Goal: Transaction & Acquisition: Purchase product/service

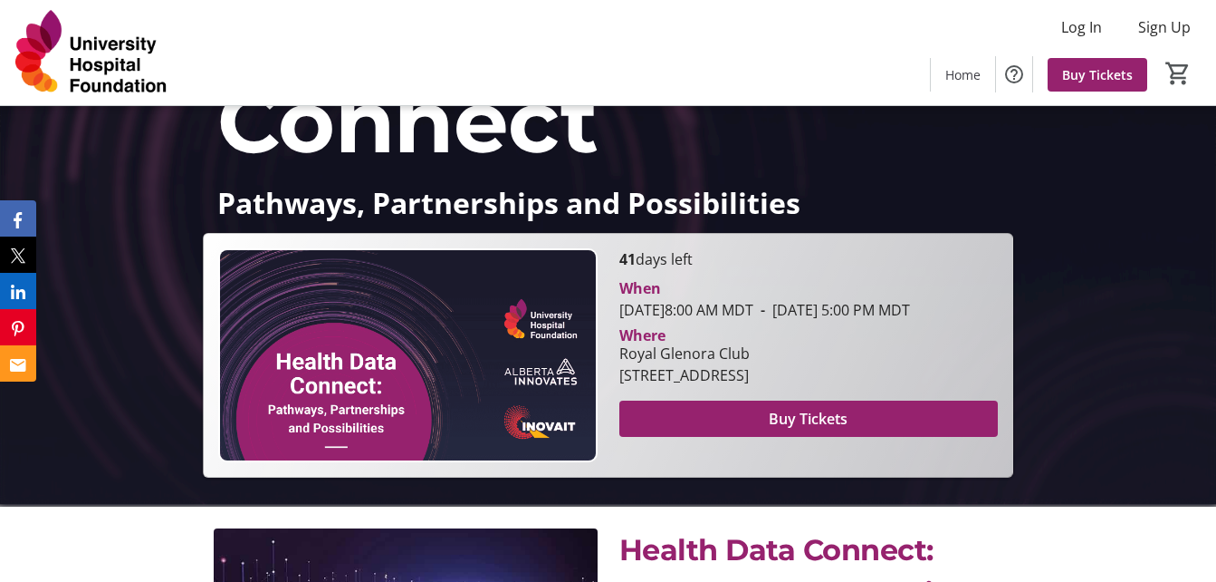
scroll to position [181, 0]
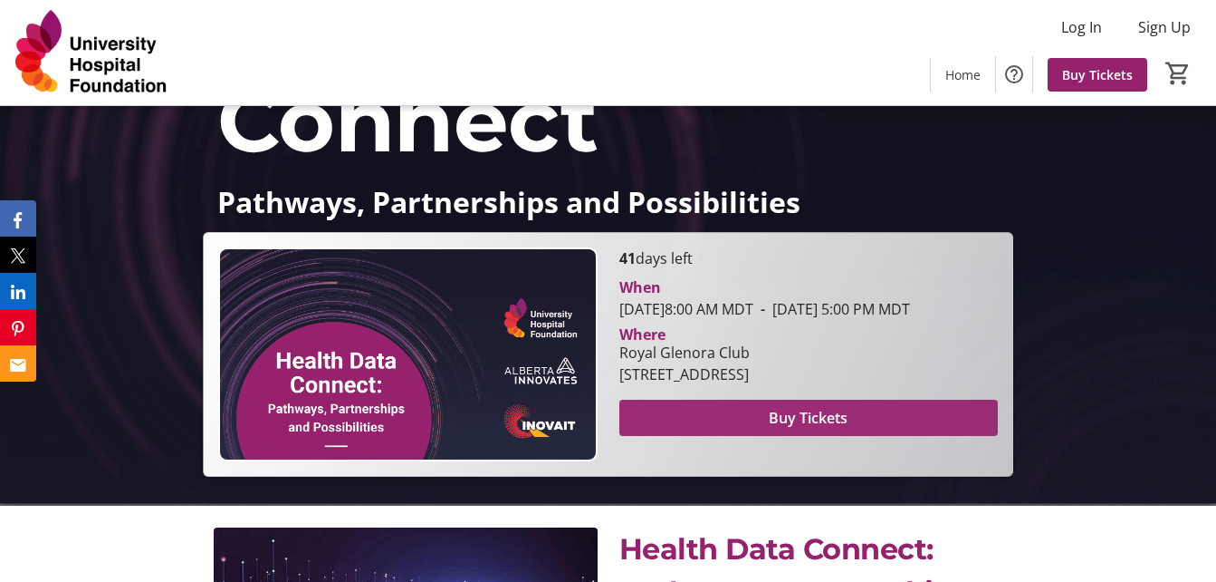
click at [804, 428] on span "Buy Tickets" at bounding box center [808, 418] width 79 height 22
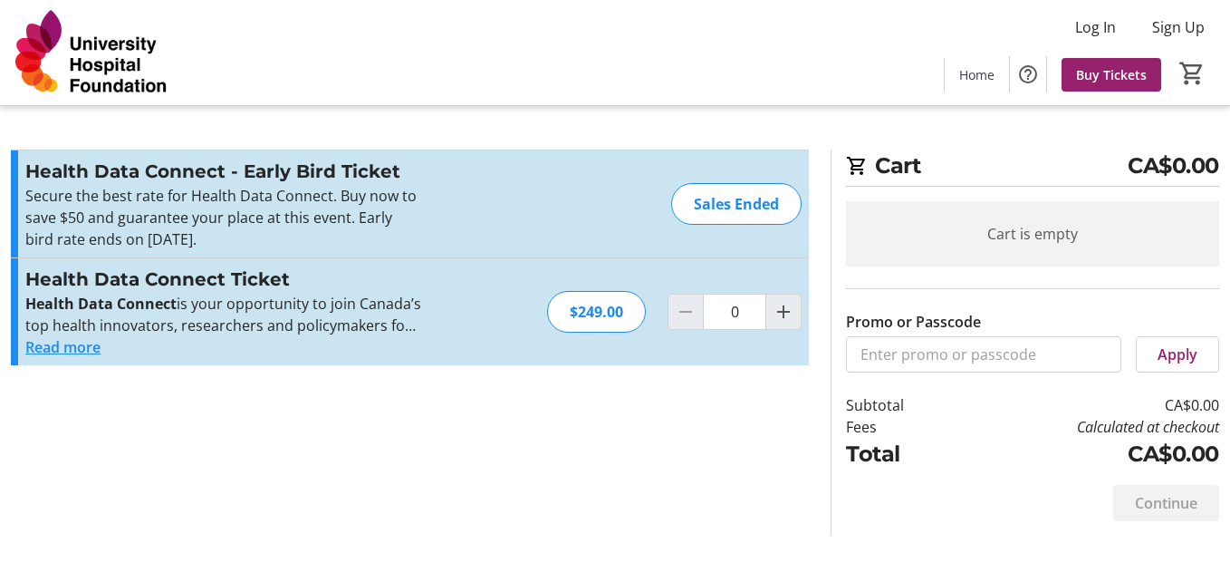
click at [82, 351] on button "Read more" at bounding box center [62, 347] width 75 height 22
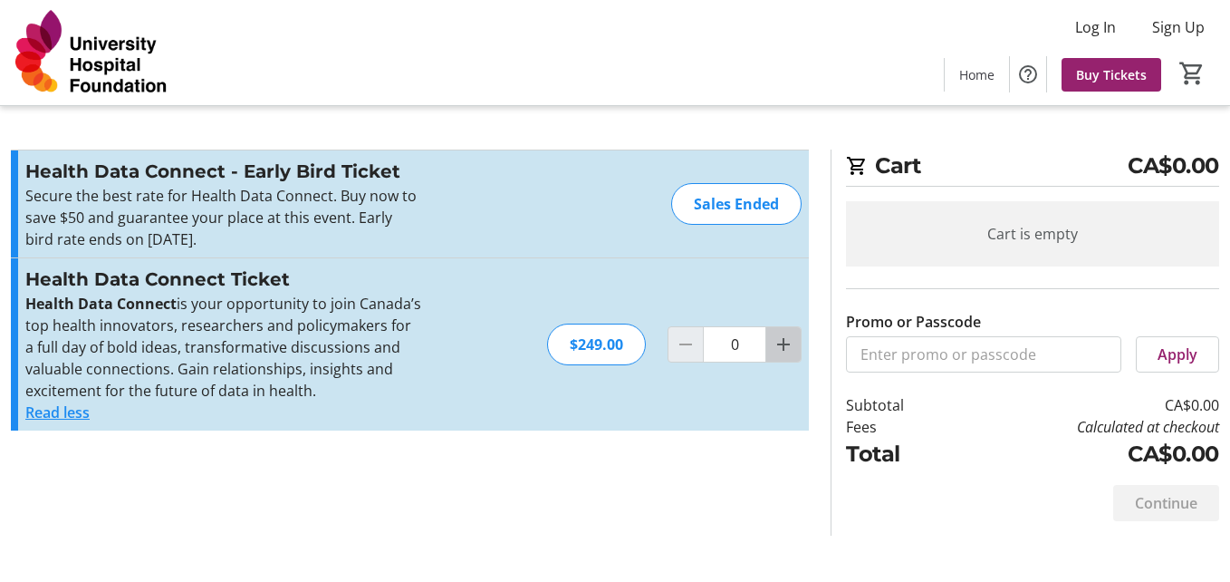
click at [771, 338] on span "Increment by one" at bounding box center [783, 344] width 34 height 34
type input "1"
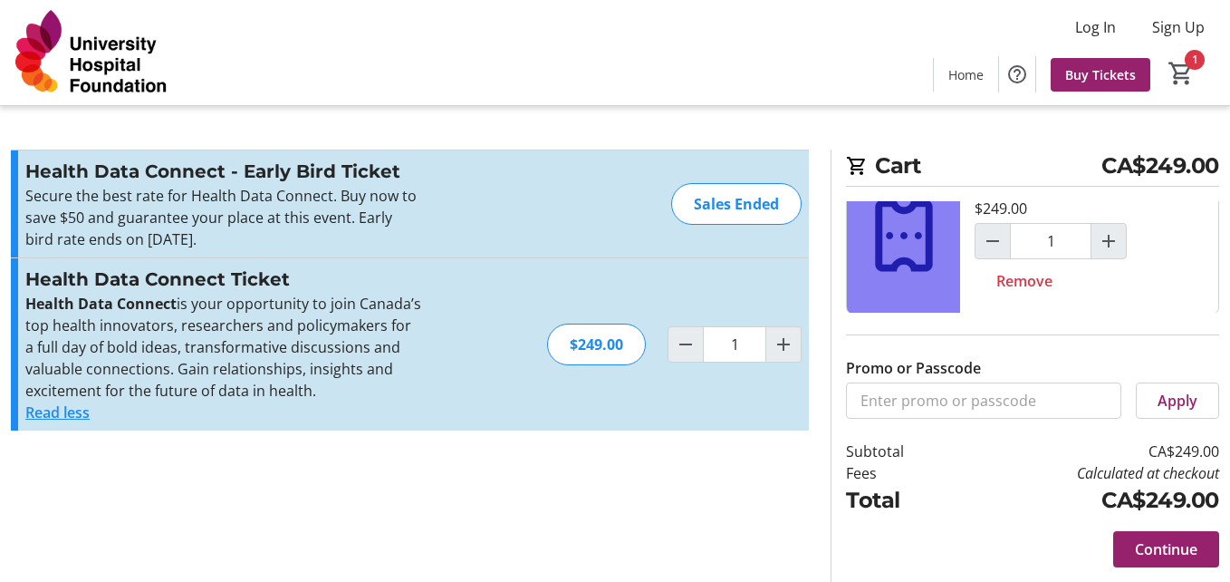
scroll to position [68, 0]
